Goal: Find specific page/section: Find specific page/section

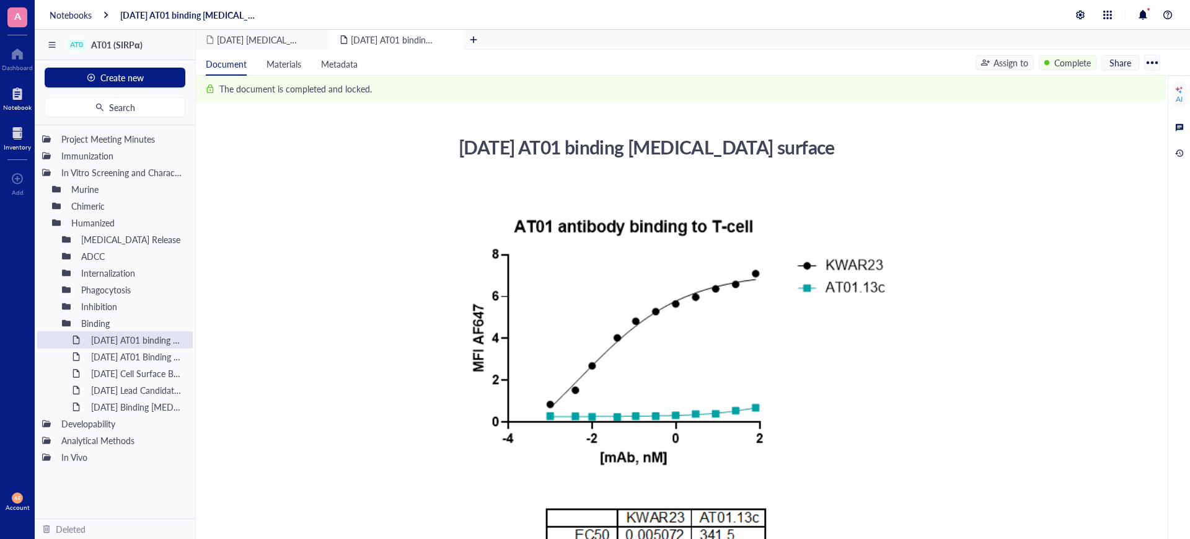
click at [18, 130] on div at bounding box center [17, 133] width 27 height 20
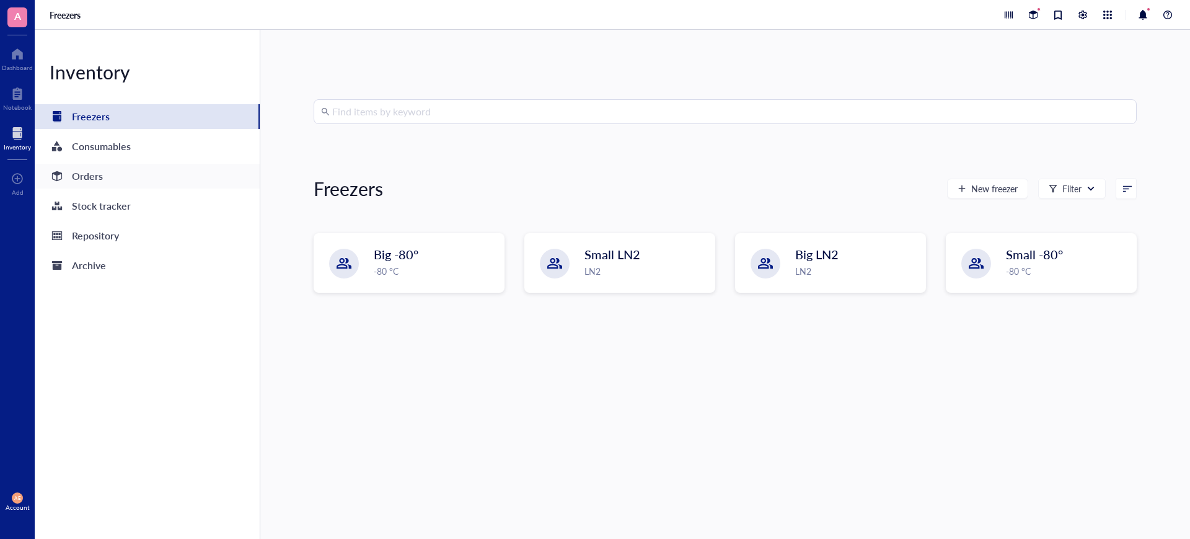
drag, startPoint x: 104, startPoint y: 177, endPoint x: 226, endPoint y: 219, distance: 129.0
click at [104, 177] on div "Orders" at bounding box center [147, 176] width 225 height 25
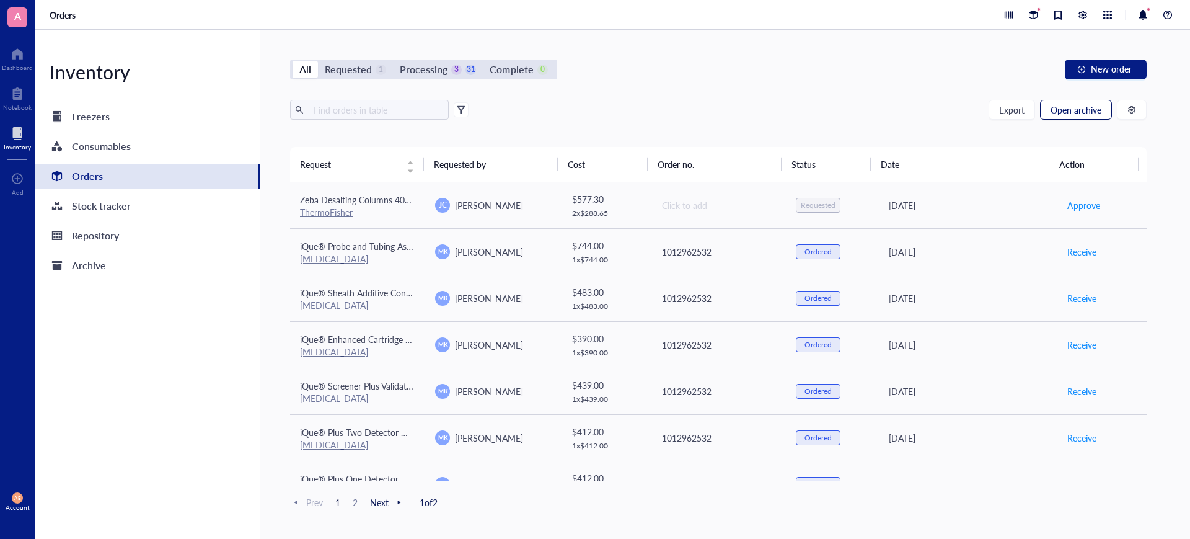
click at [1075, 118] on button "Open archive" at bounding box center [1076, 110] width 72 height 20
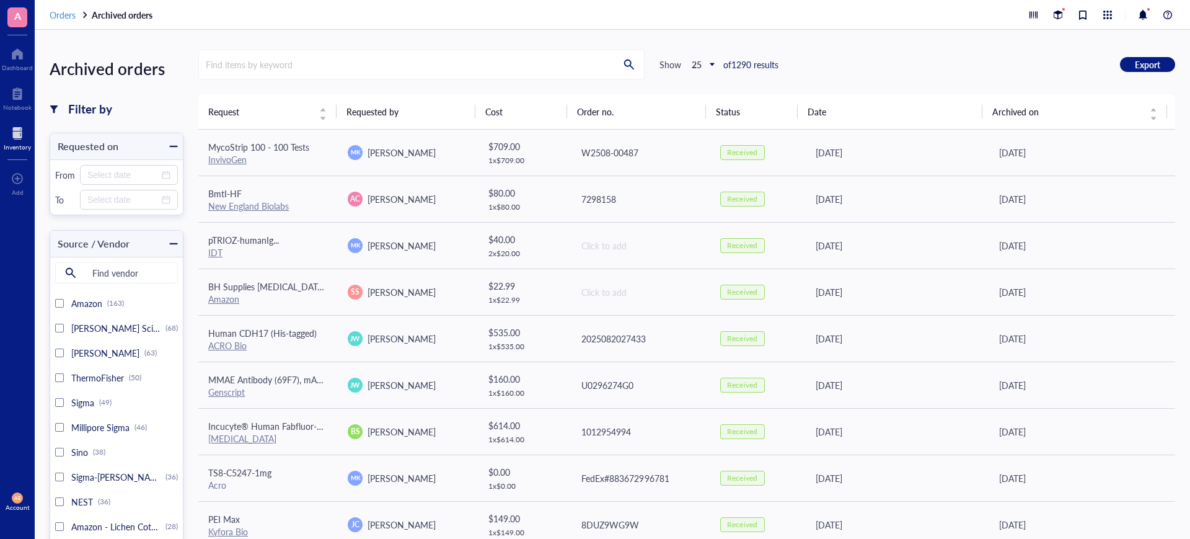
click at [70, 15] on span "Orders" at bounding box center [63, 15] width 26 height 12
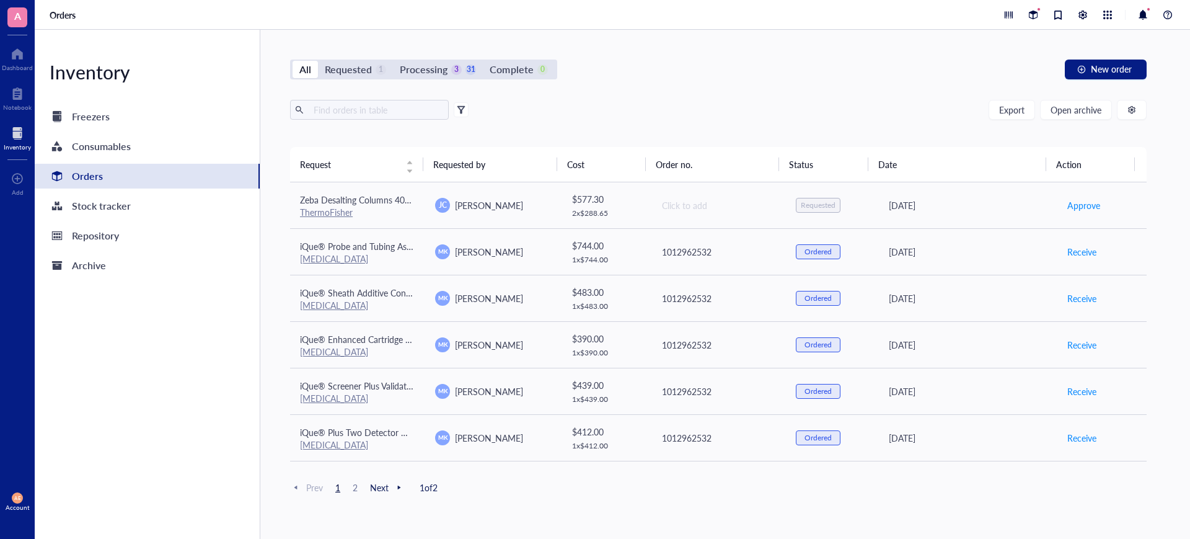
click at [805, 100] on div "All Requested 1 Processing 3 31 Complete 0 New order Export Open archive Reques…" at bounding box center [718, 284] width 916 height 509
